Goal: Check status

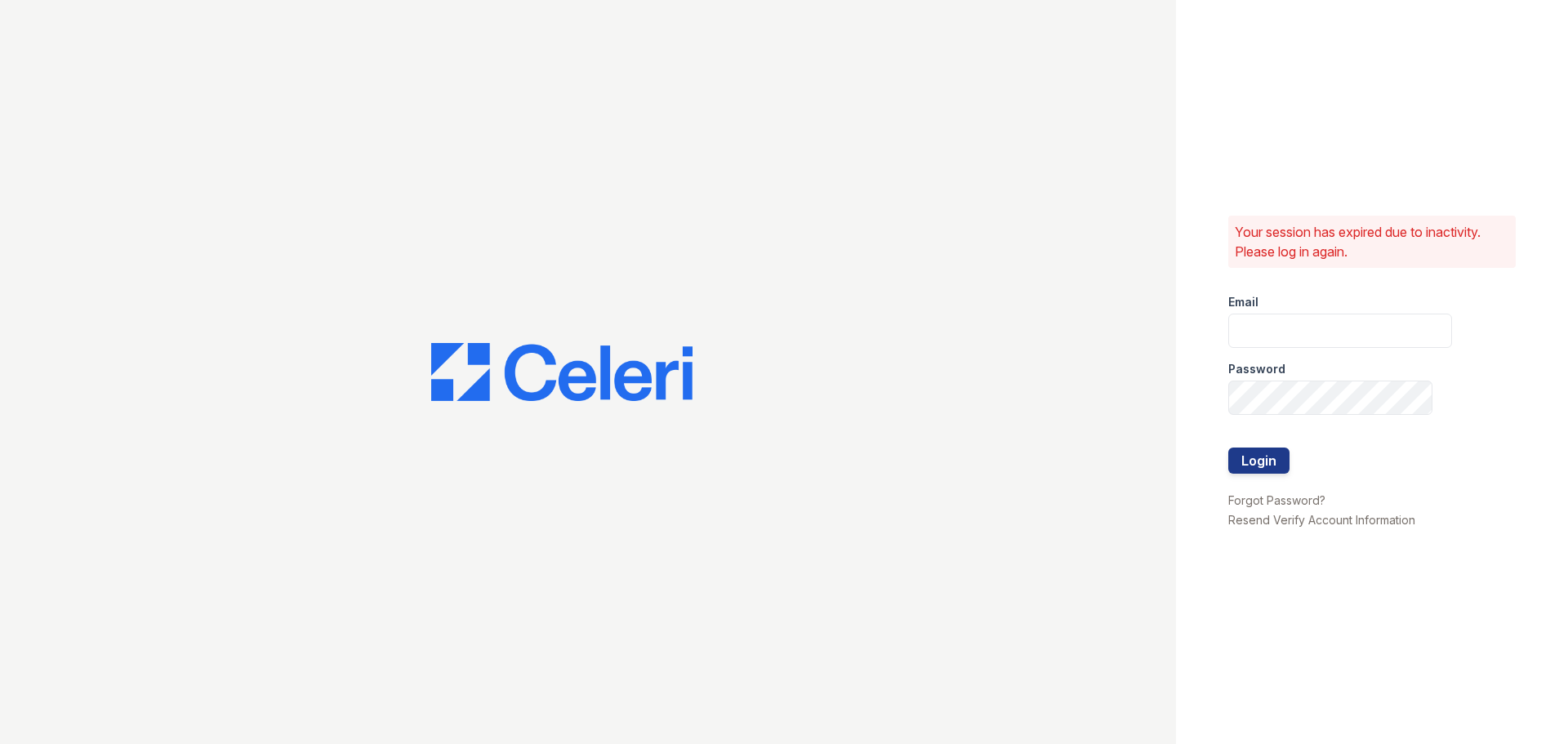
click at [87, 197] on div at bounding box center [588, 372] width 1177 height 744
click at [1292, 338] on input "email" at bounding box center [1340, 330] width 224 height 34
type input "renewatthegreens@trinity-pm.com"
click at [1228, 447] on button "Login" at bounding box center [1259, 461] width 61 height 26
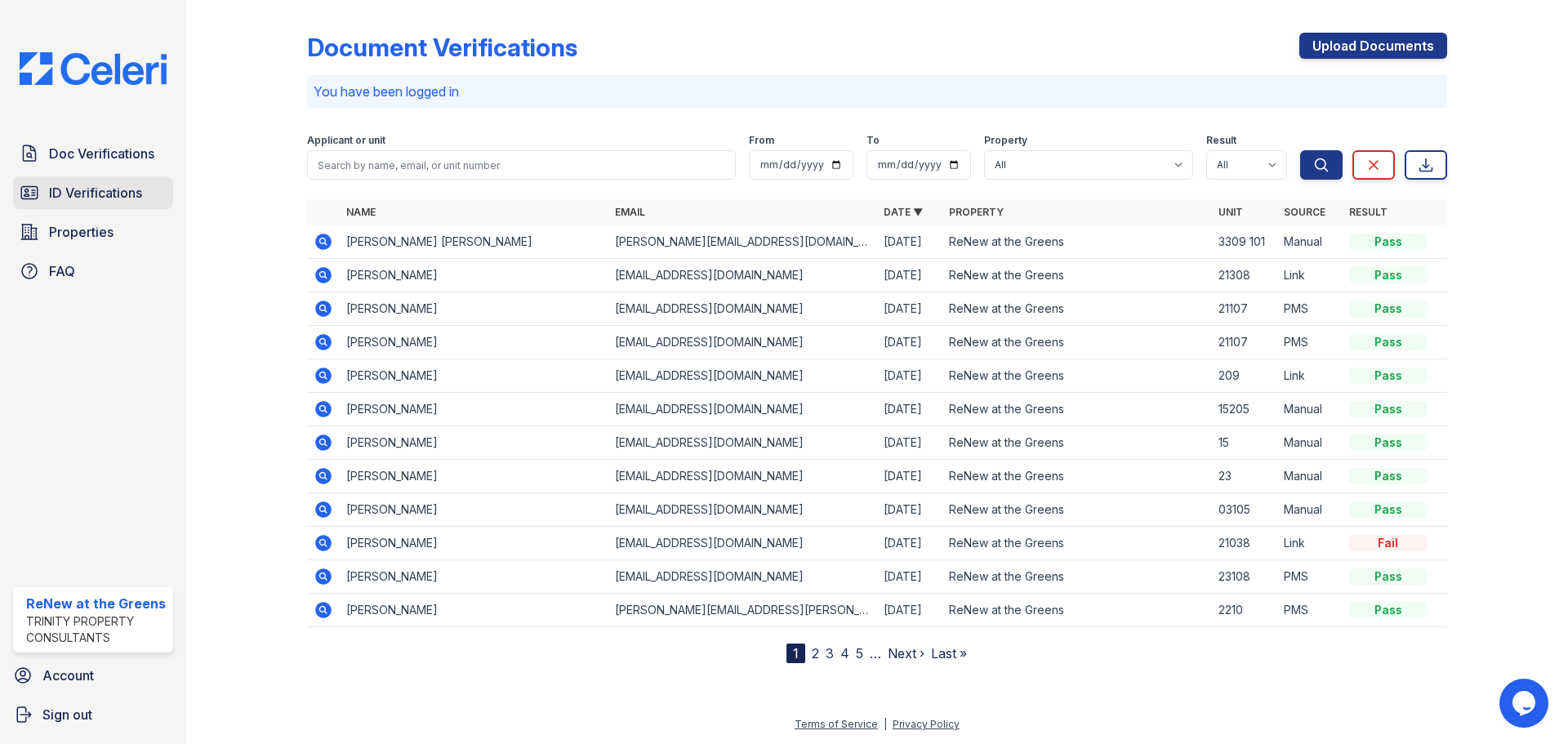
click at [87, 204] on link "ID Verifications" at bounding box center [93, 192] width 160 height 32
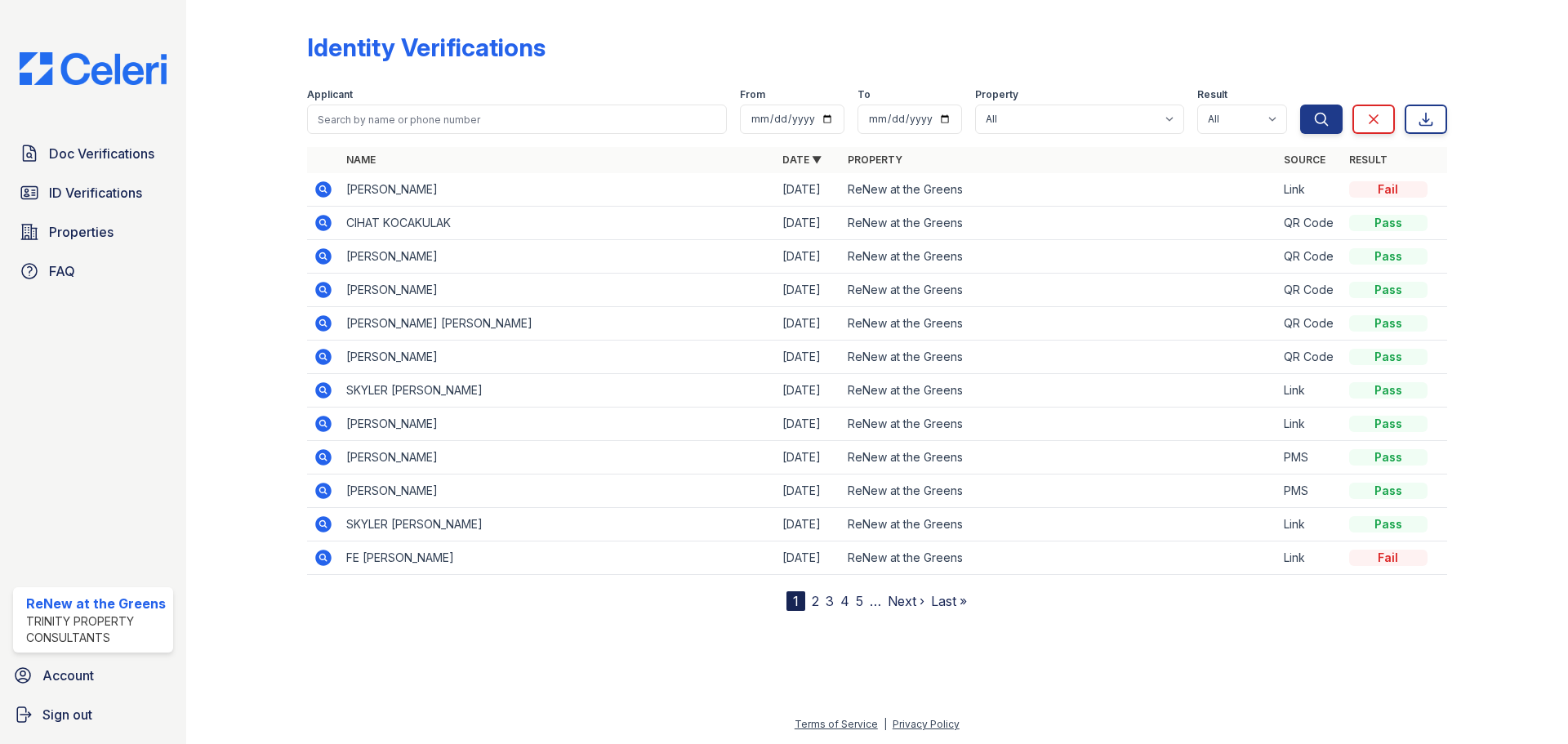
click at [319, 189] on icon at bounding box center [323, 190] width 17 height 17
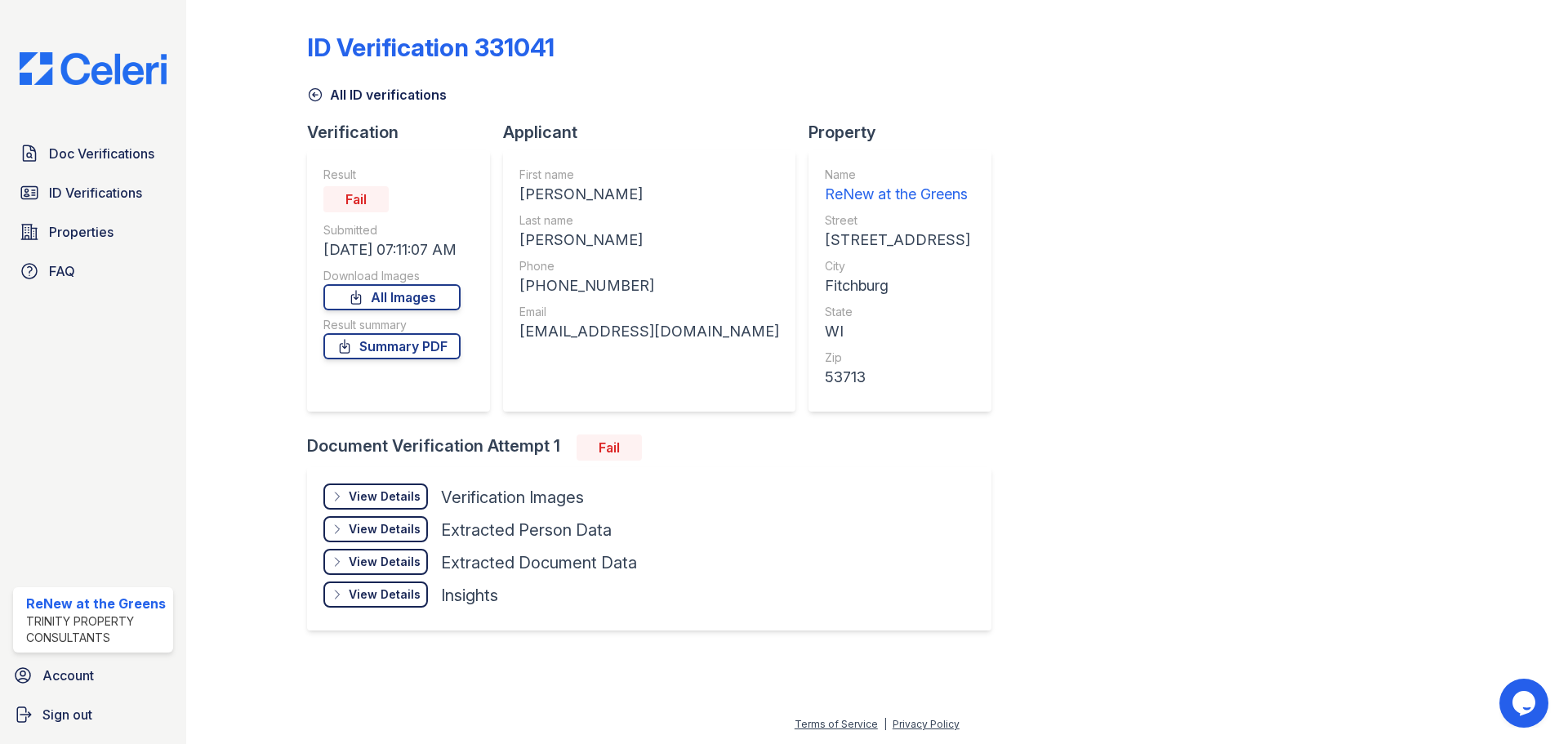
click at [380, 507] on div "View Details Details" at bounding box center [376, 497] width 104 height 26
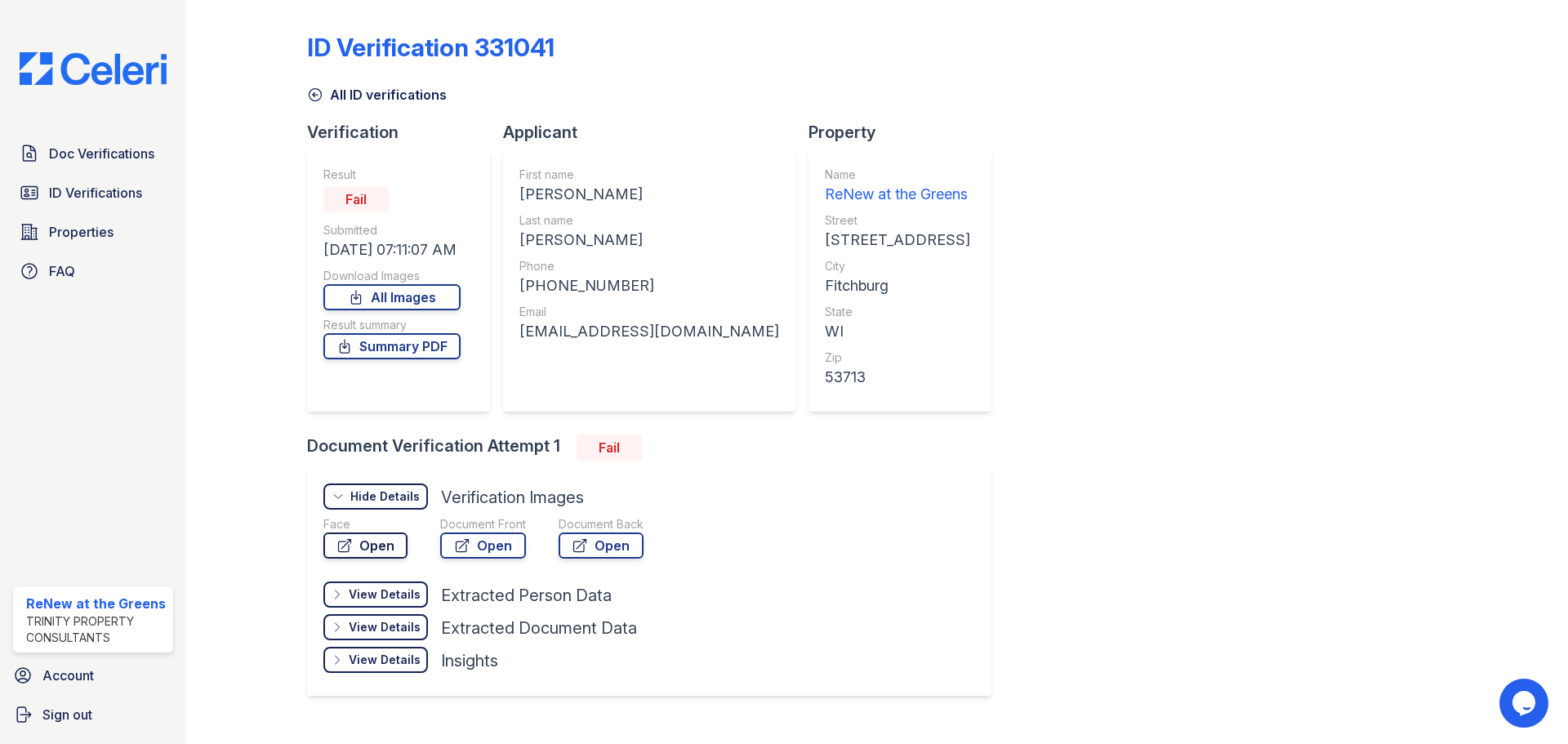
click at [370, 538] on link "Open" at bounding box center [366, 546] width 84 height 26
click at [483, 543] on link "Open" at bounding box center [483, 546] width 86 height 26
click at [604, 442] on div "Fail" at bounding box center [609, 447] width 65 height 26
click at [386, 586] on div "View Details" at bounding box center [385, 594] width 72 height 17
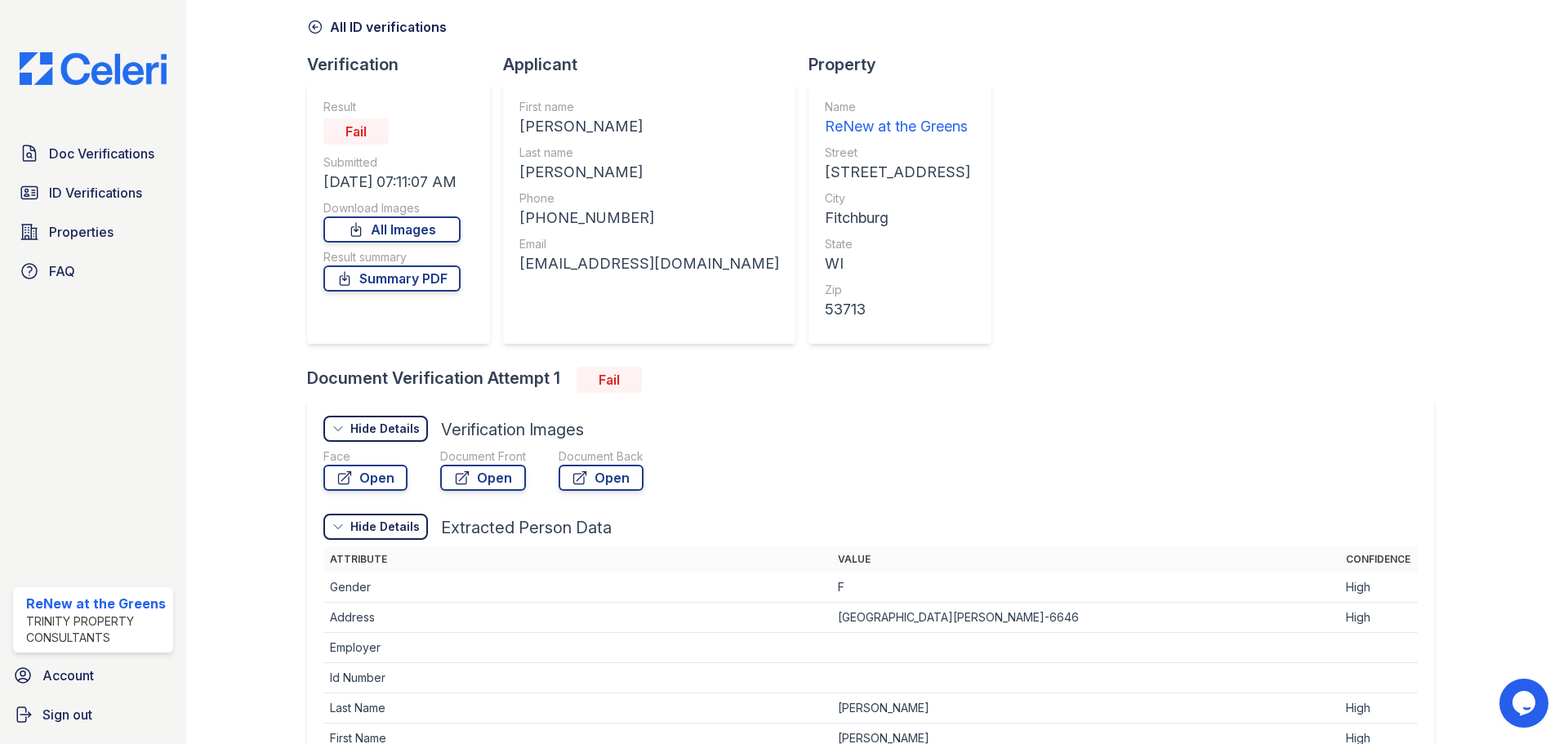
scroll to position [27, 0]
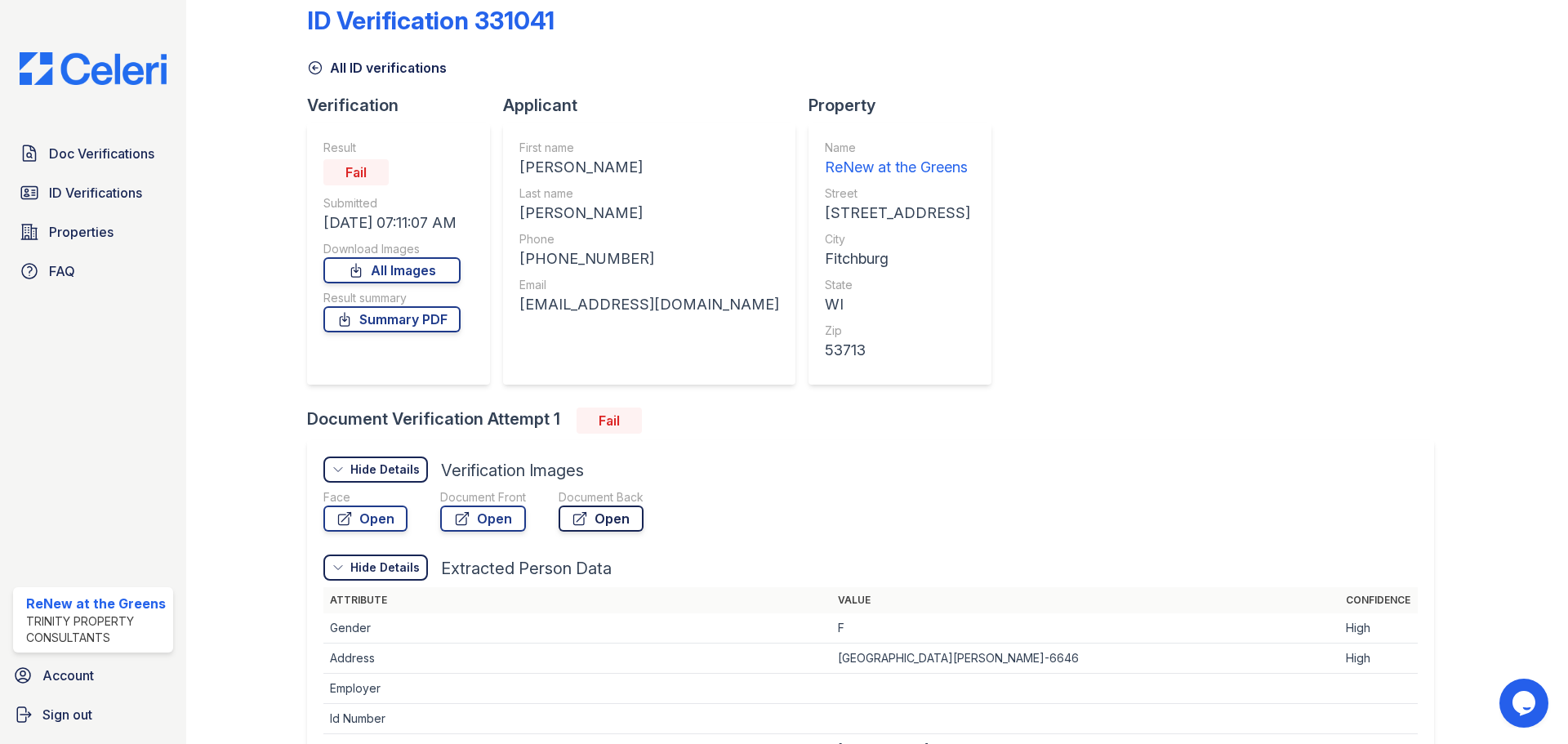
click at [610, 518] on link "Open" at bounding box center [601, 519] width 85 height 26
